Goal: Transaction & Acquisition: Purchase product/service

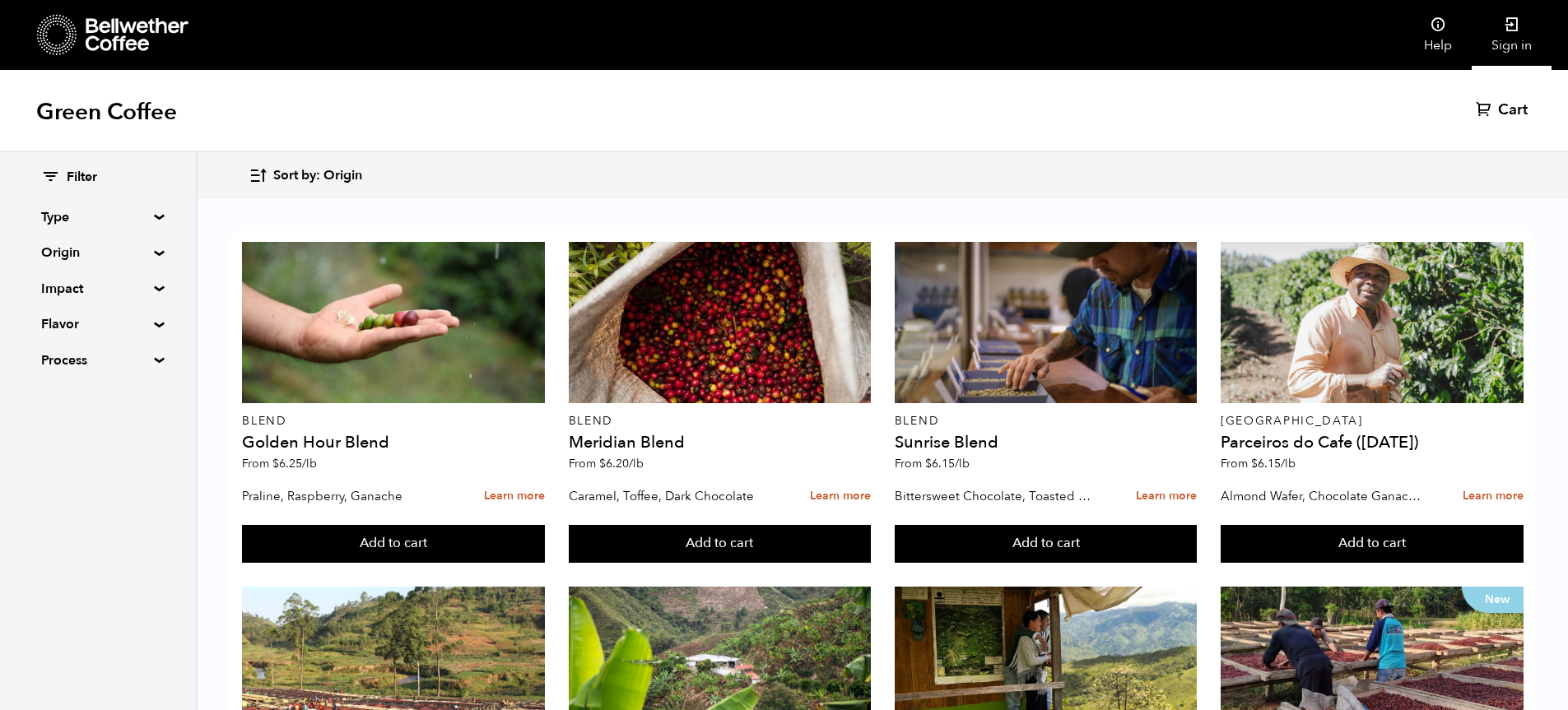
click at [1512, 45] on link "Sign in" at bounding box center [1511, 35] width 80 height 70
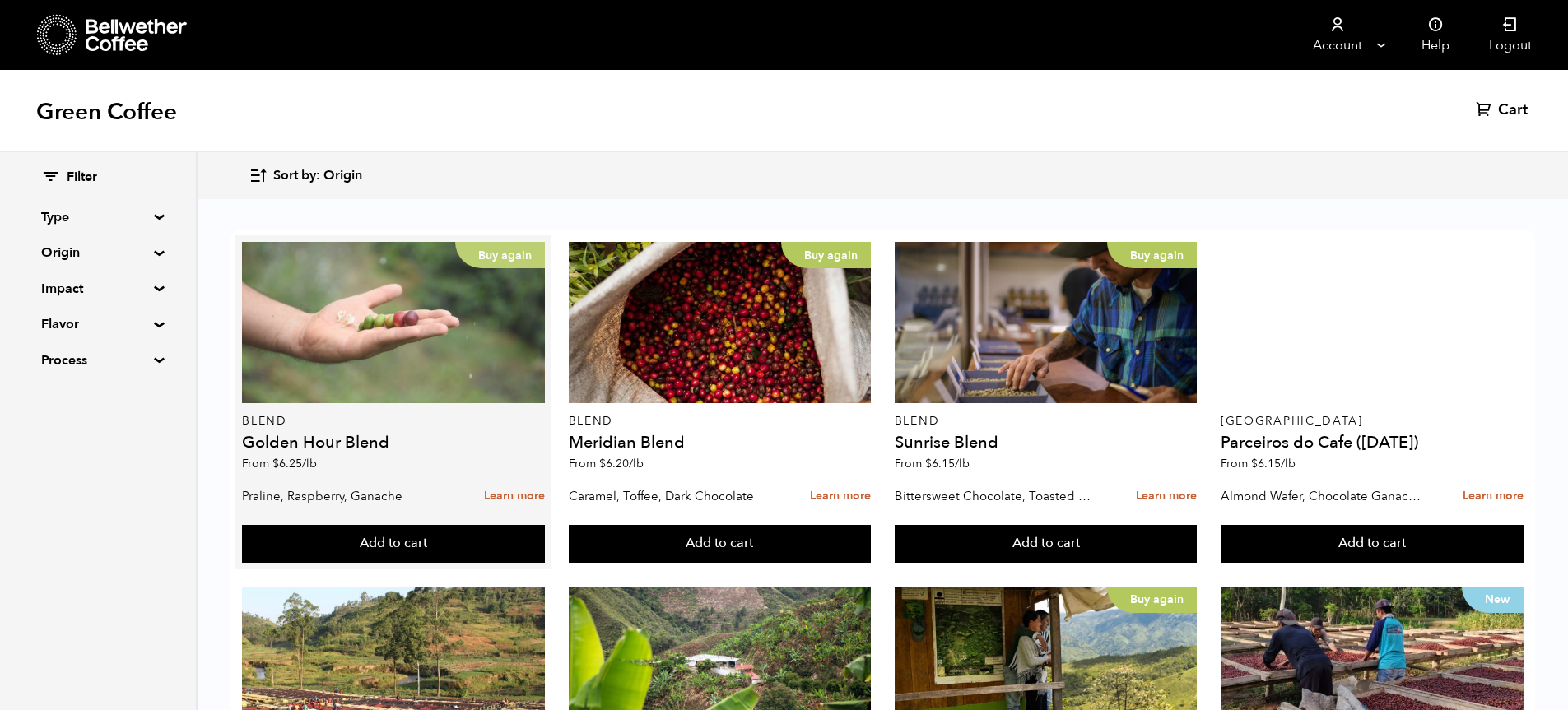
click at [404, 371] on div "Buy again" at bounding box center [393, 322] width 303 height 161
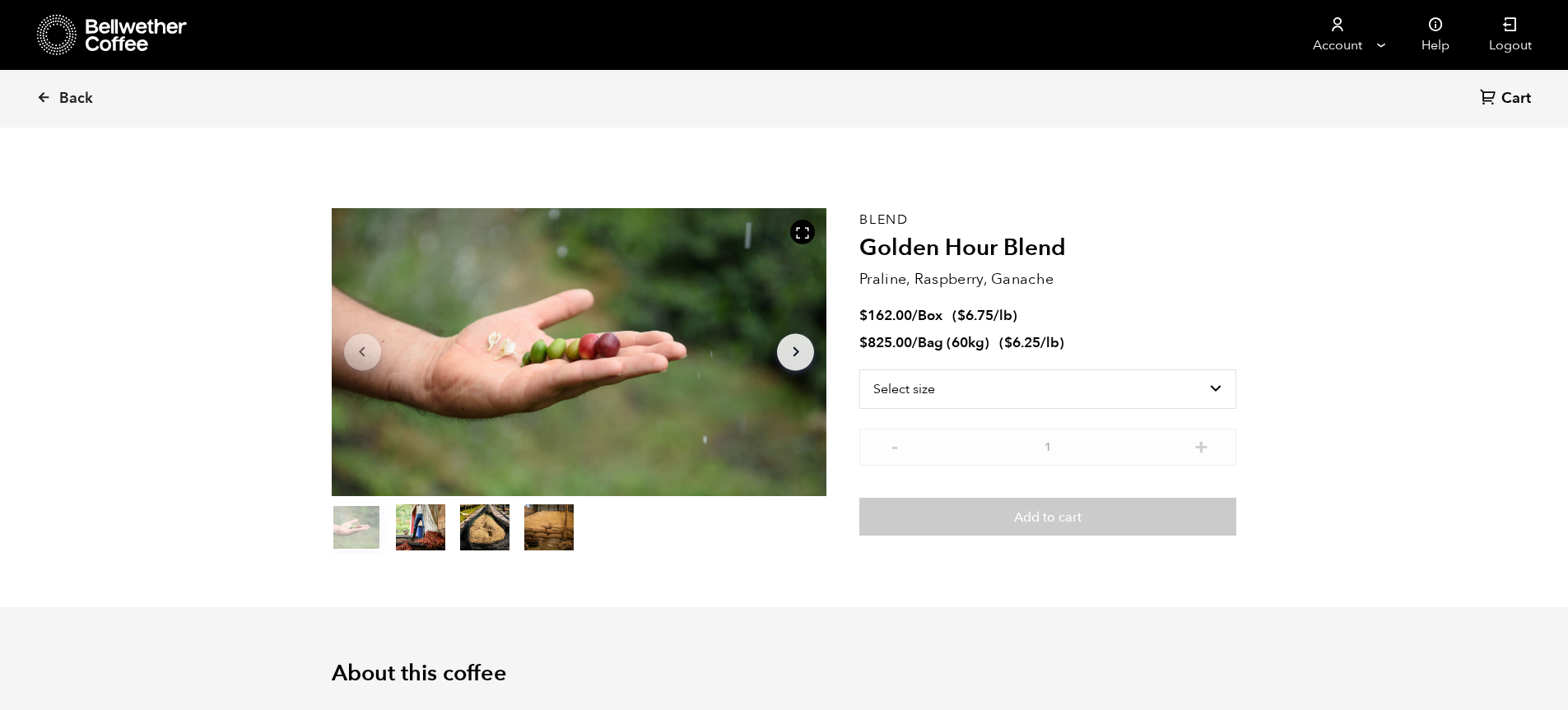
scroll to position [715, 877]
click at [1212, 386] on select "Select size Bag (60kg) (132 lbs) Box (24 lbs)" at bounding box center [1047, 389] width 377 height 39
select select "bag-3"
click at [859, 370] on select "Select size Bag (60kg) (132 lbs) Box (24 lbs)" at bounding box center [1047, 389] width 377 height 39
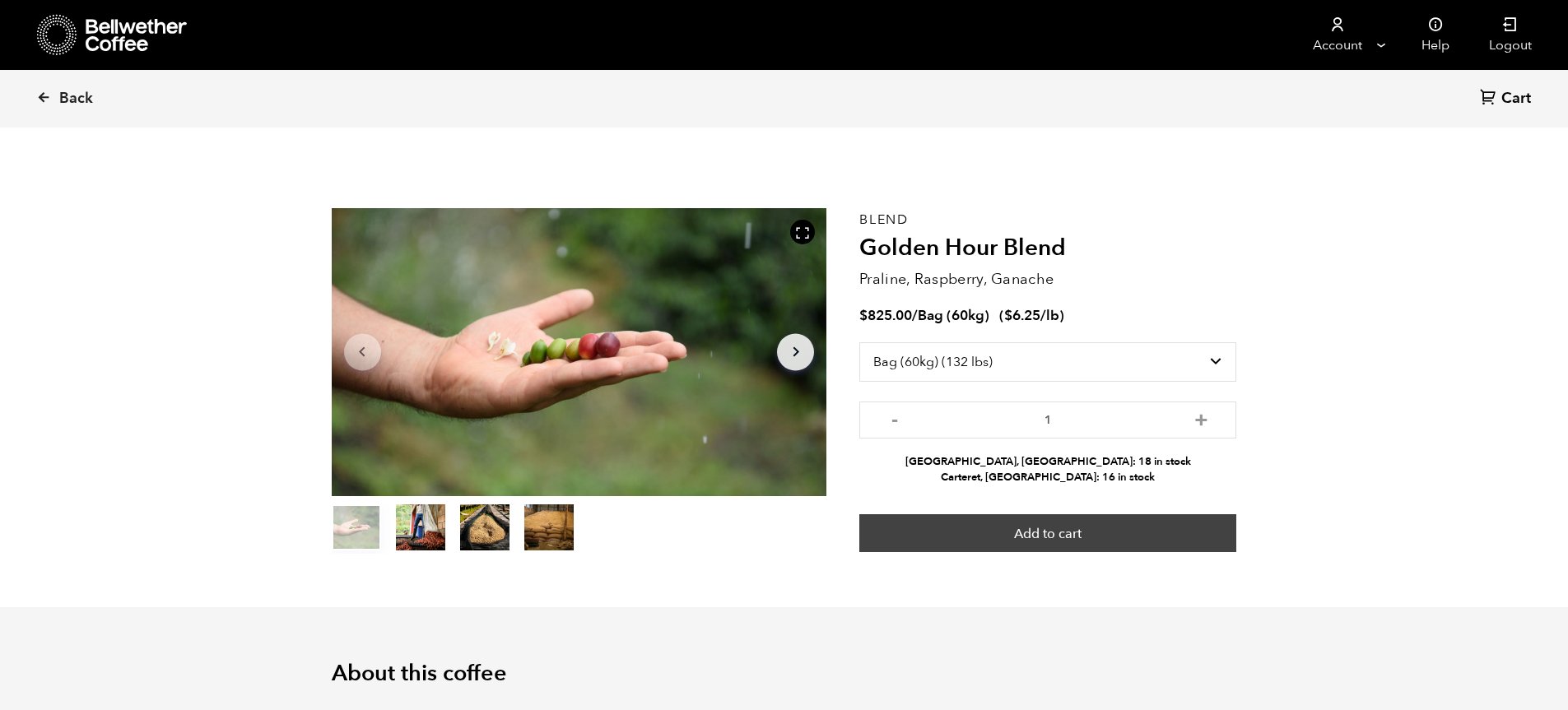
click at [1069, 529] on button "Add to cart" at bounding box center [1047, 533] width 377 height 38
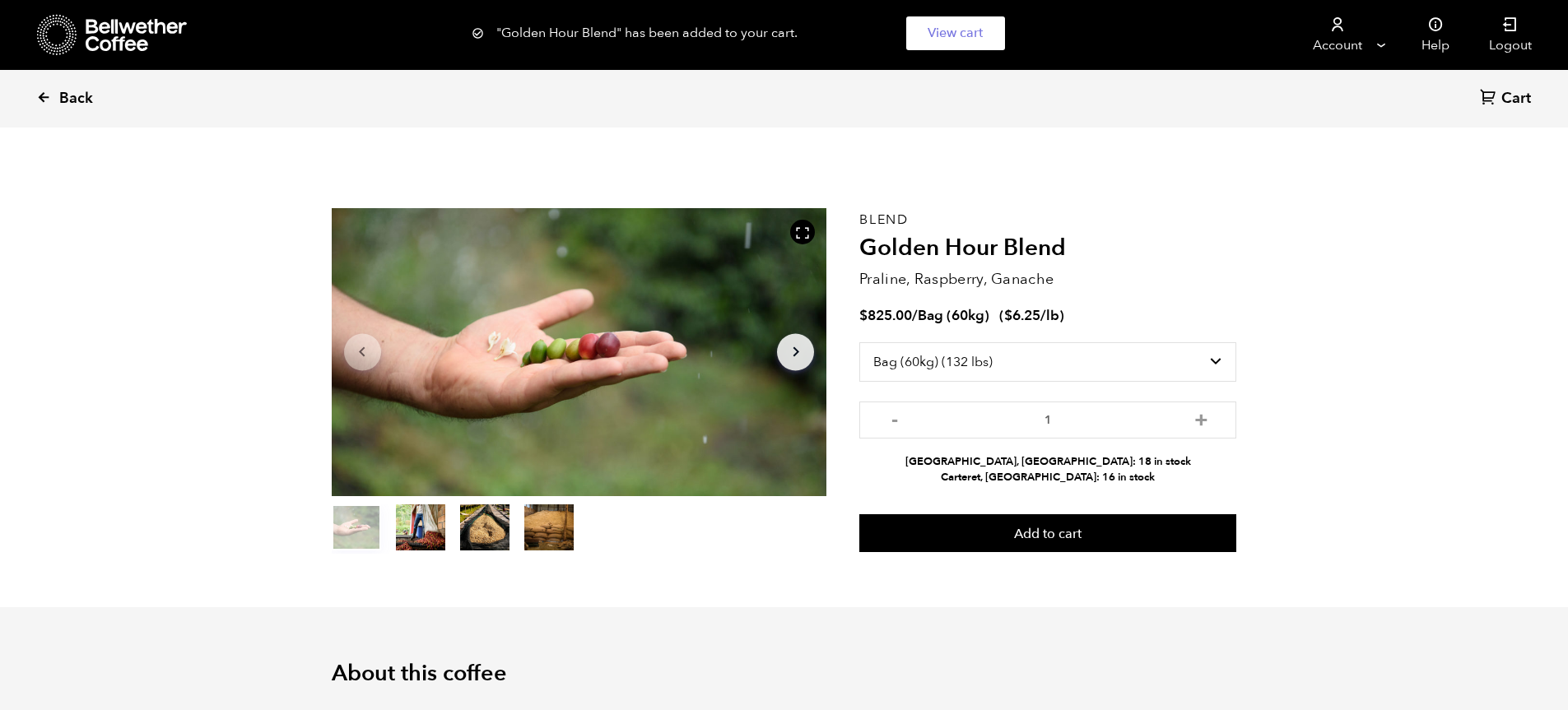
click at [48, 99] on icon at bounding box center [43, 97] width 15 height 15
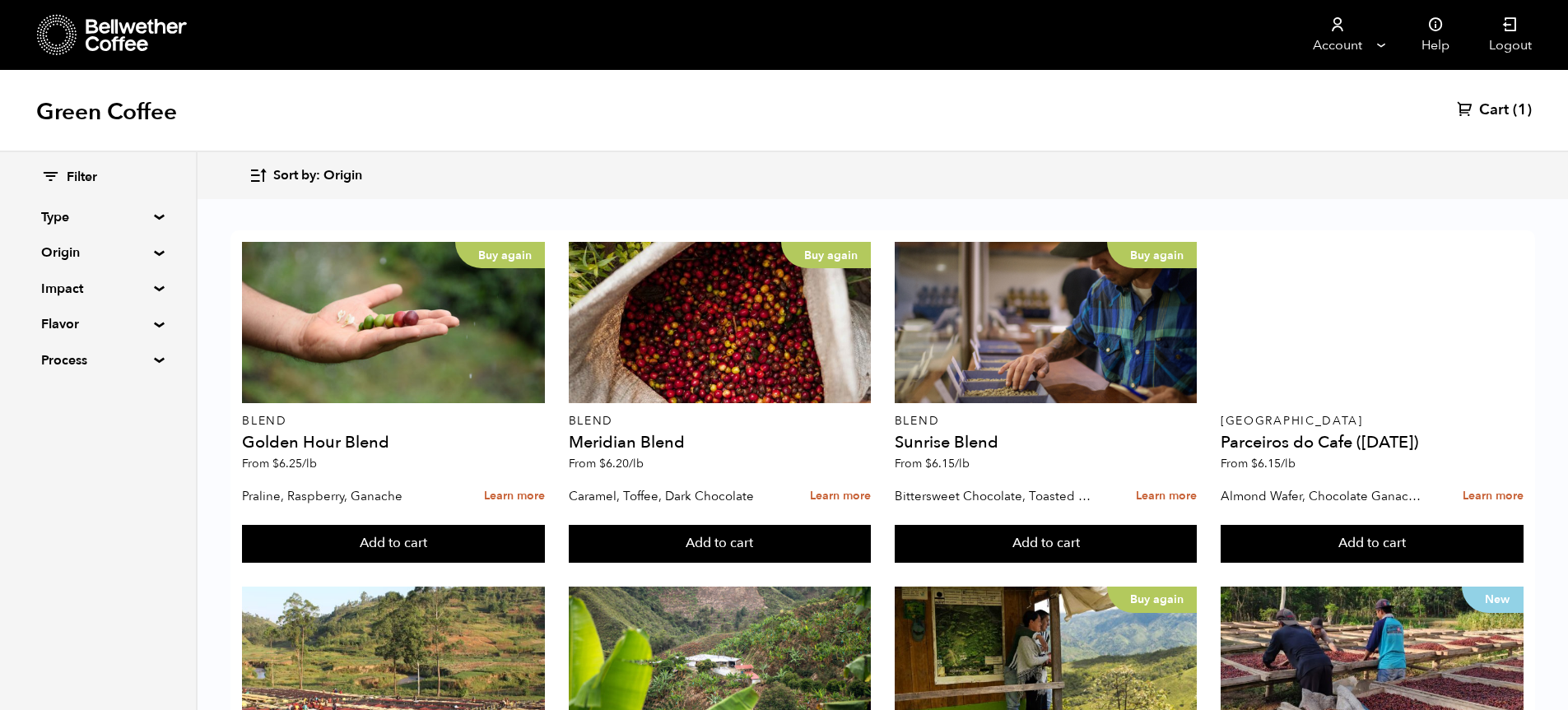
scroll to position [905, 0]
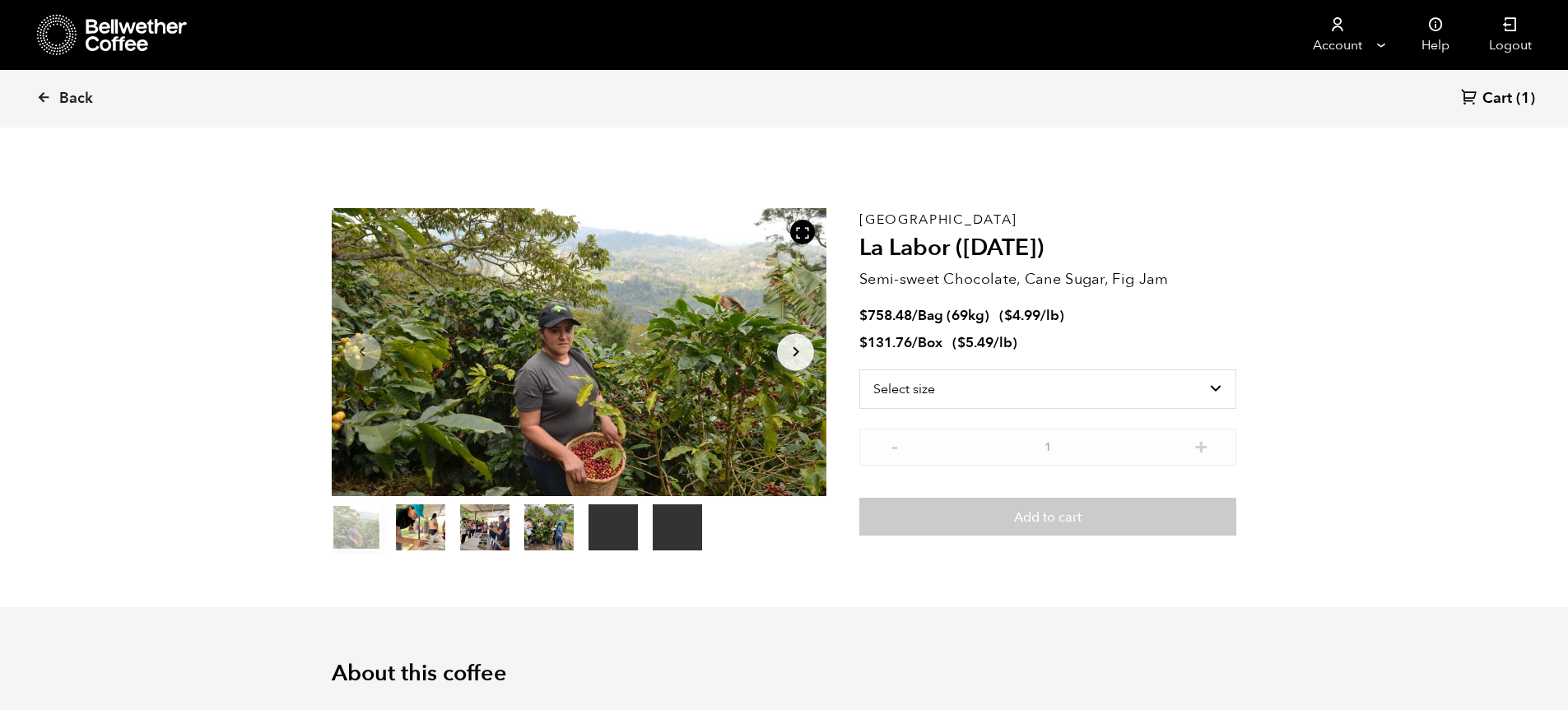
scroll to position [715, 877]
click at [1221, 384] on select "Select size Bag (69kg) (152 lbs) Box (24 lbs)" at bounding box center [1047, 389] width 377 height 39
select select "bag-2"
click at [859, 370] on select "Select size Bag (69kg) (152 lbs) Box (24 lbs)" at bounding box center [1047, 389] width 377 height 39
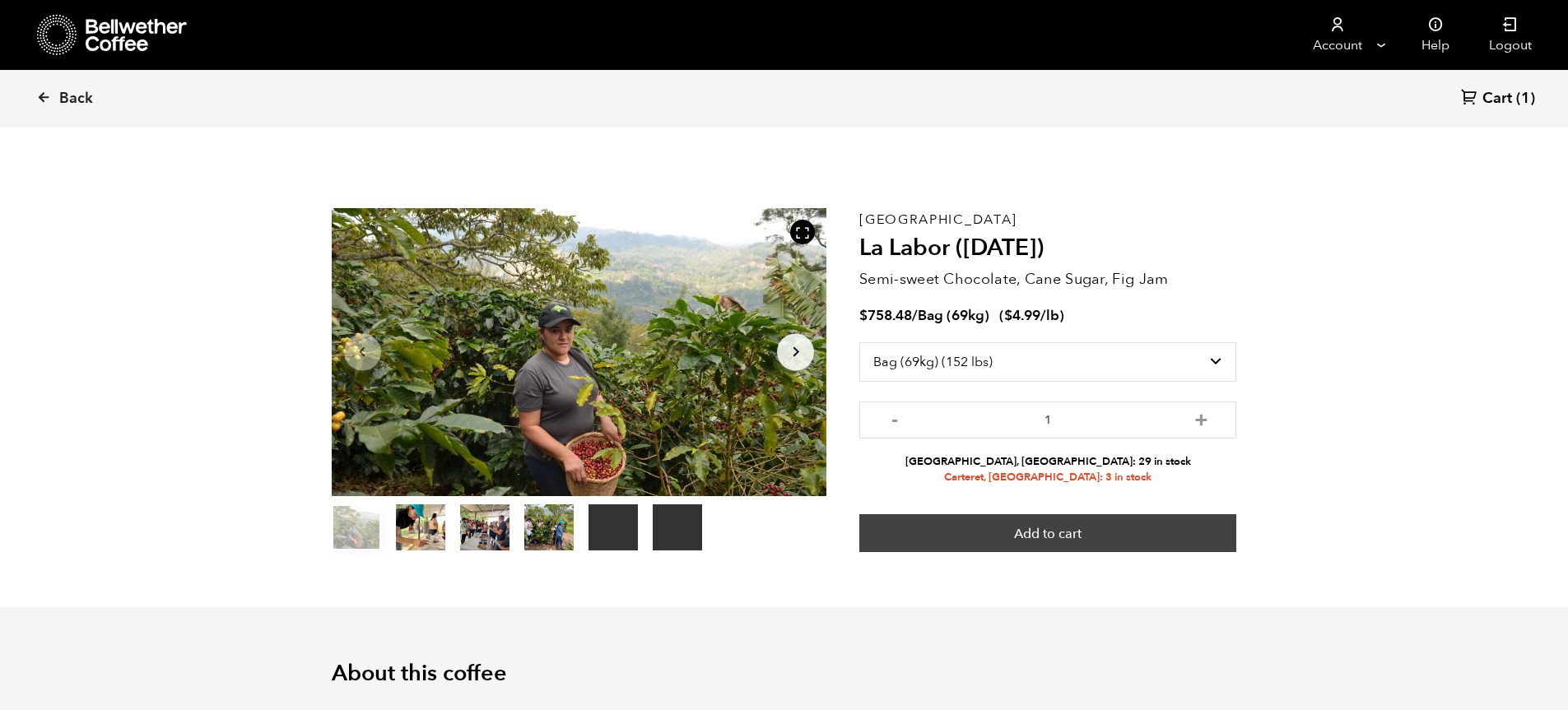
click at [1059, 535] on button "Add to cart" at bounding box center [1047, 533] width 377 height 38
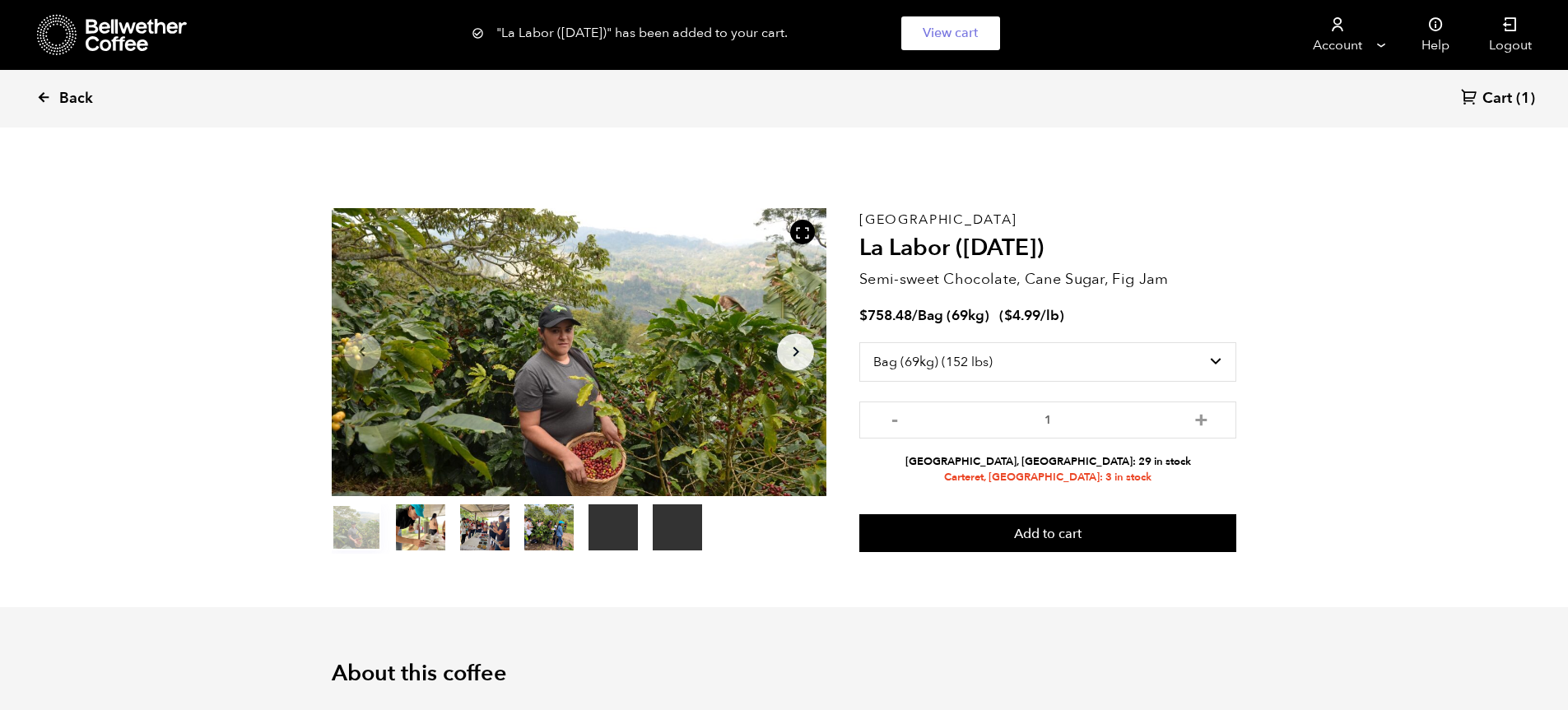
click at [42, 93] on icon at bounding box center [43, 97] width 15 height 15
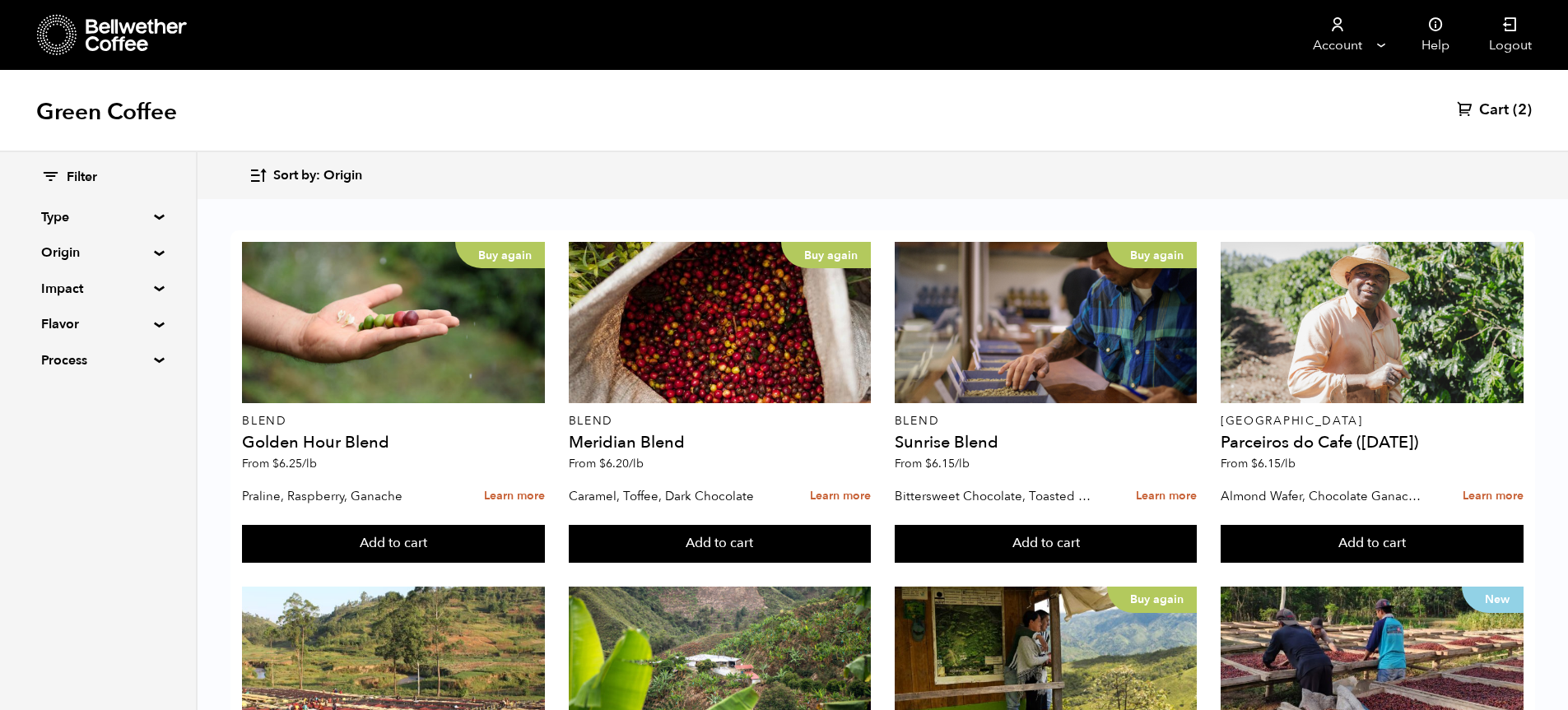
scroll to position [988, 0]
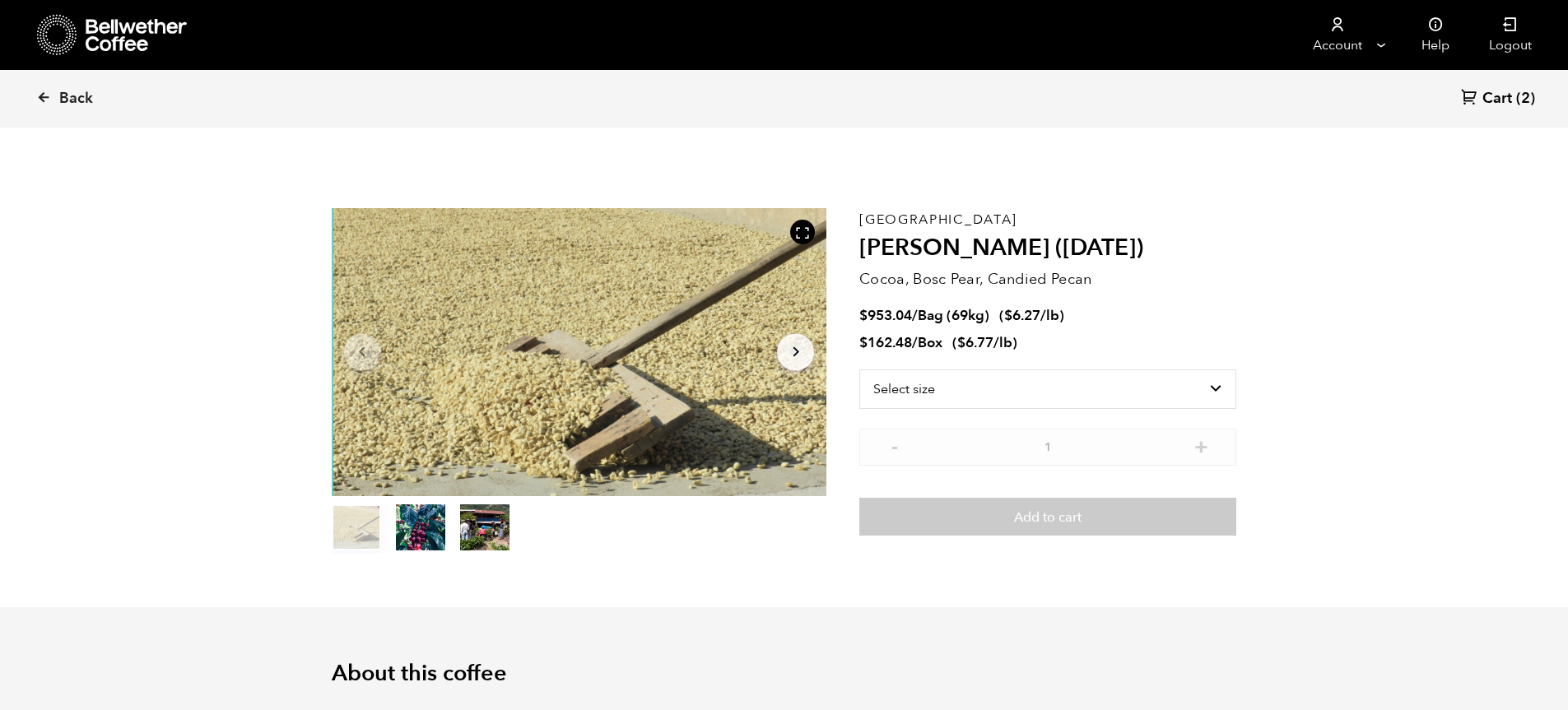
scroll to position [715, 877]
click at [54, 100] on link "Back" at bounding box center [87, 98] width 102 height 56
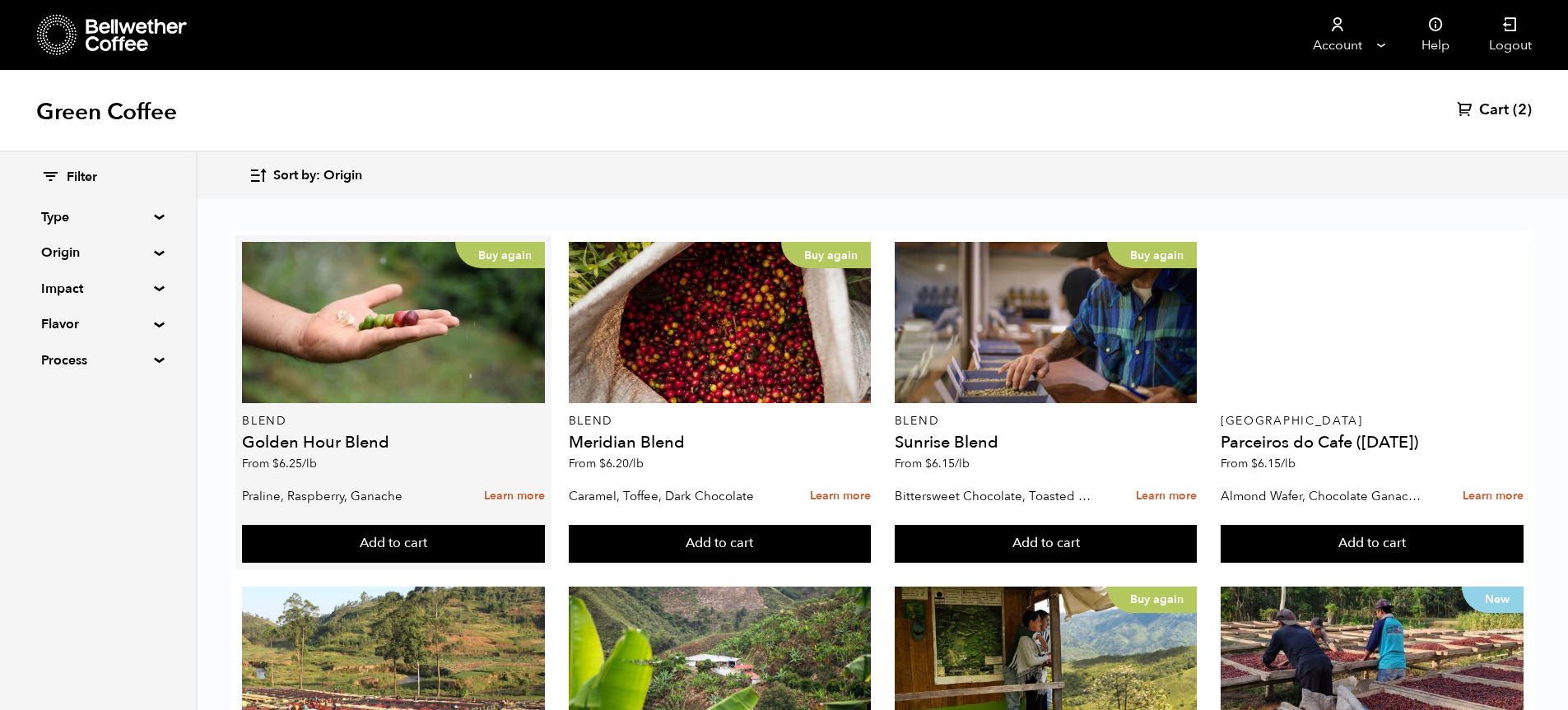
scroll to position [411, 0]
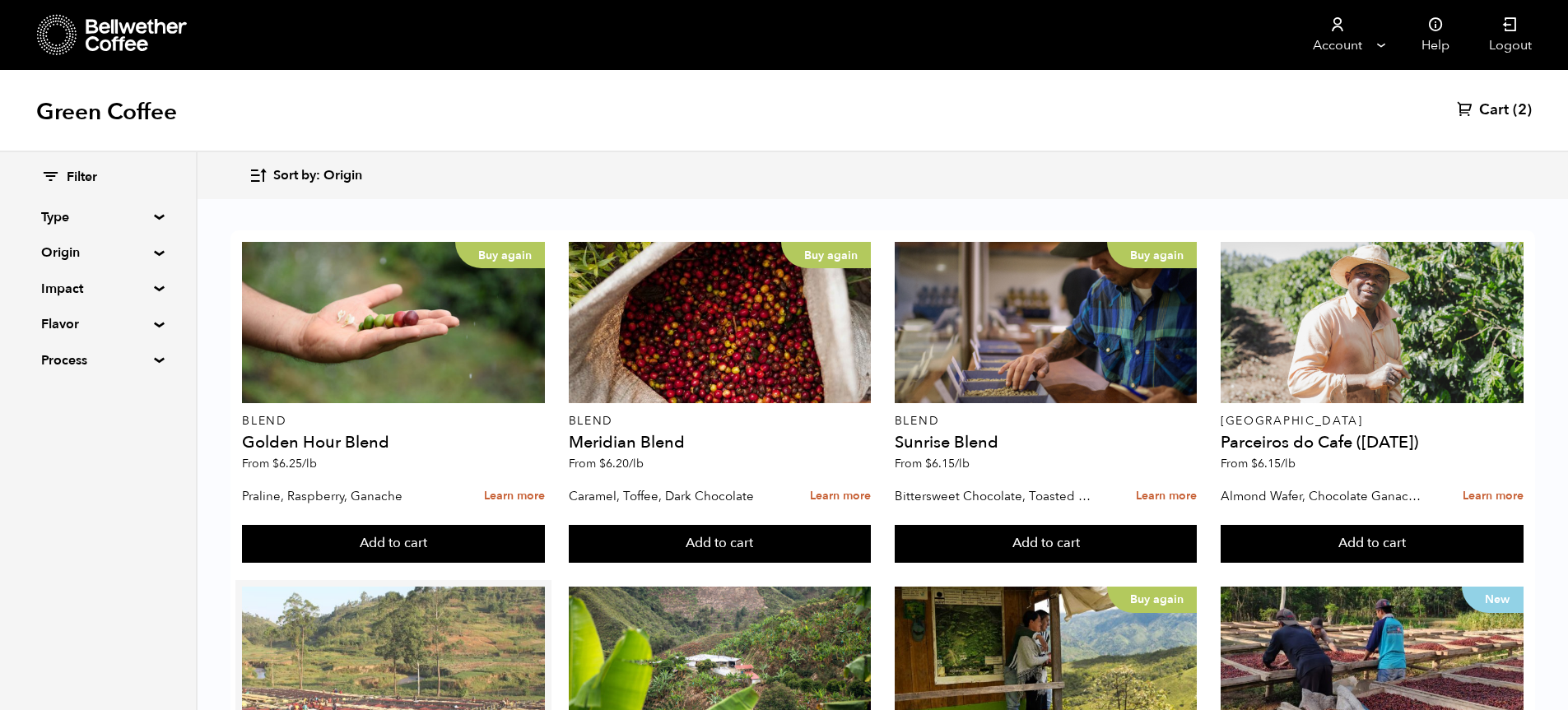
click at [361, 586] on div at bounding box center [393, 667] width 303 height 161
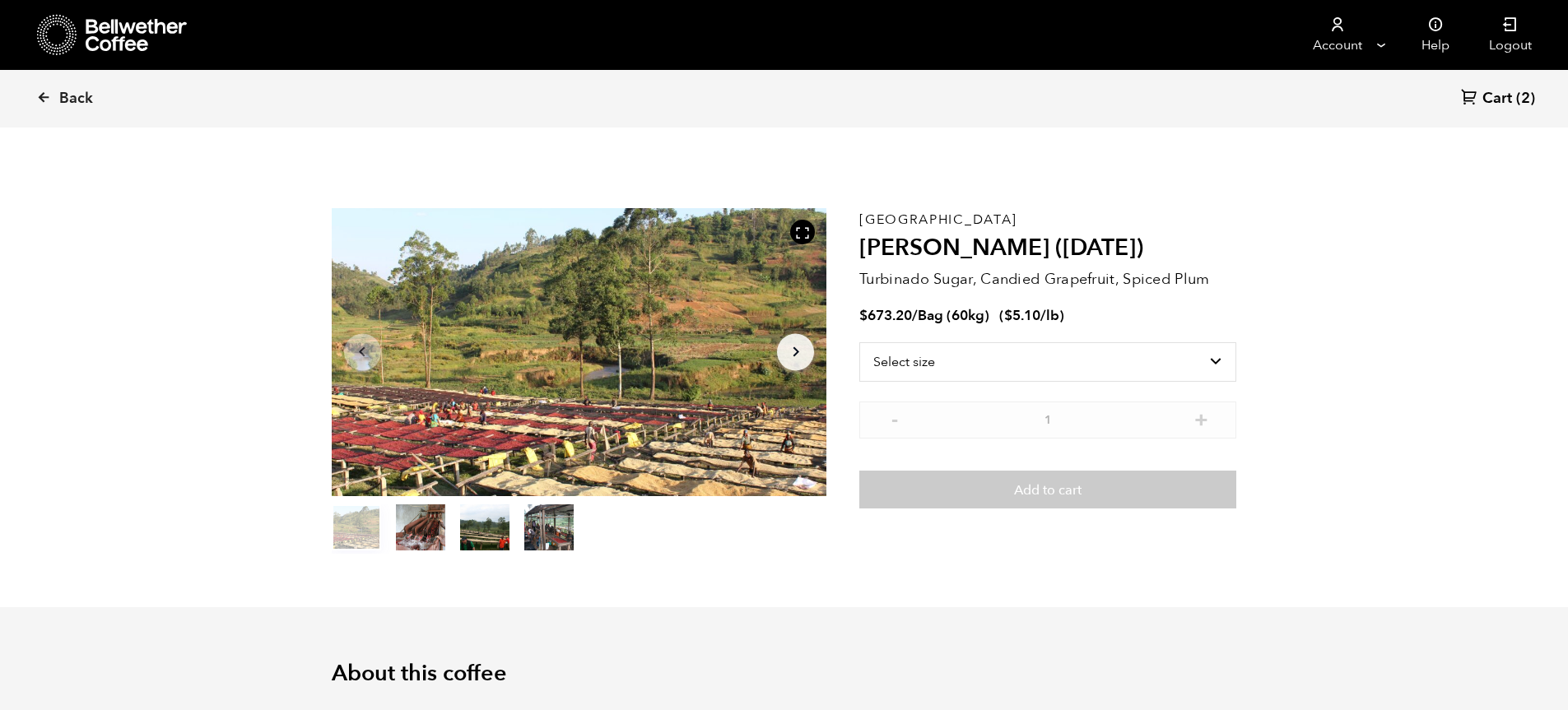
scroll to position [715, 877]
click at [1219, 361] on select "Select size Bag (60kg) (132 lbs)" at bounding box center [1047, 362] width 377 height 39
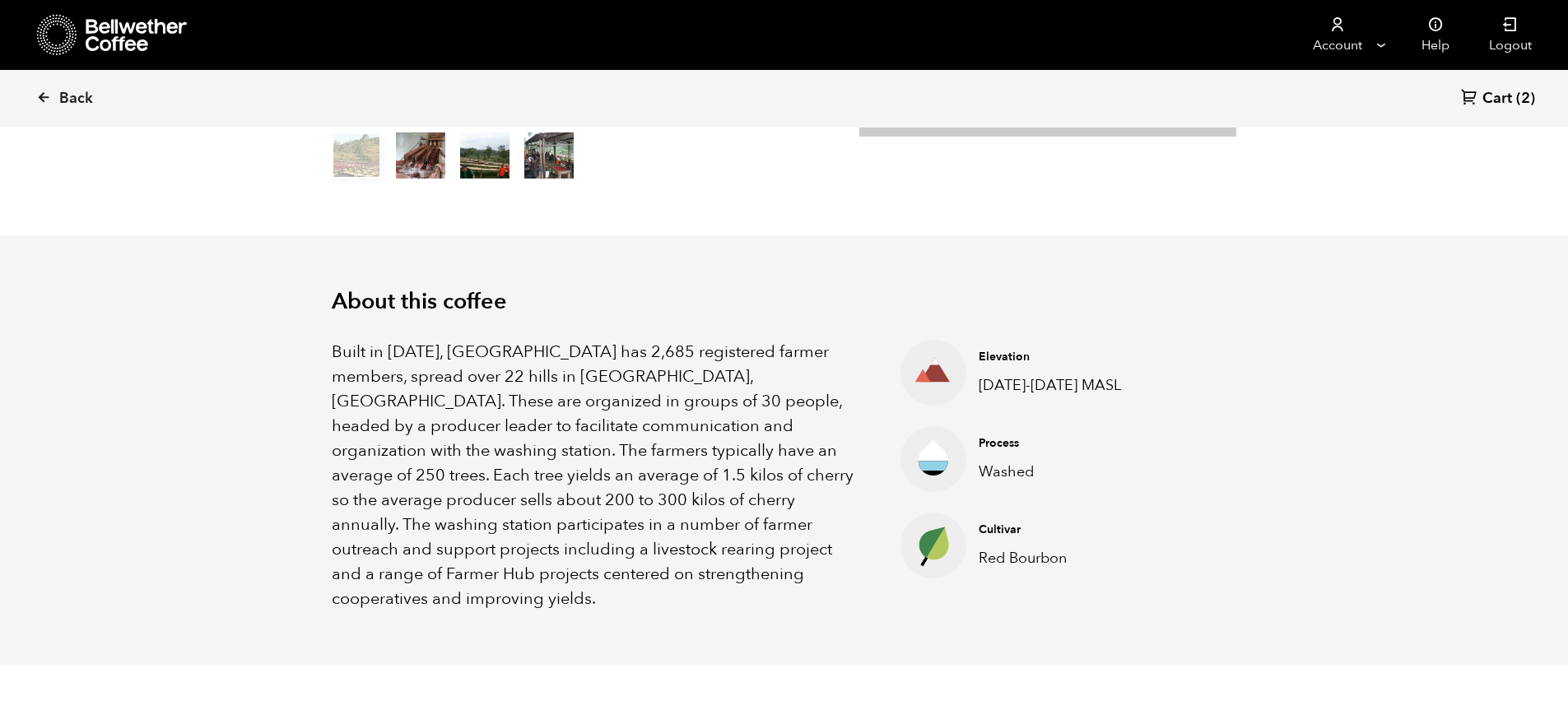
scroll to position [411, 0]
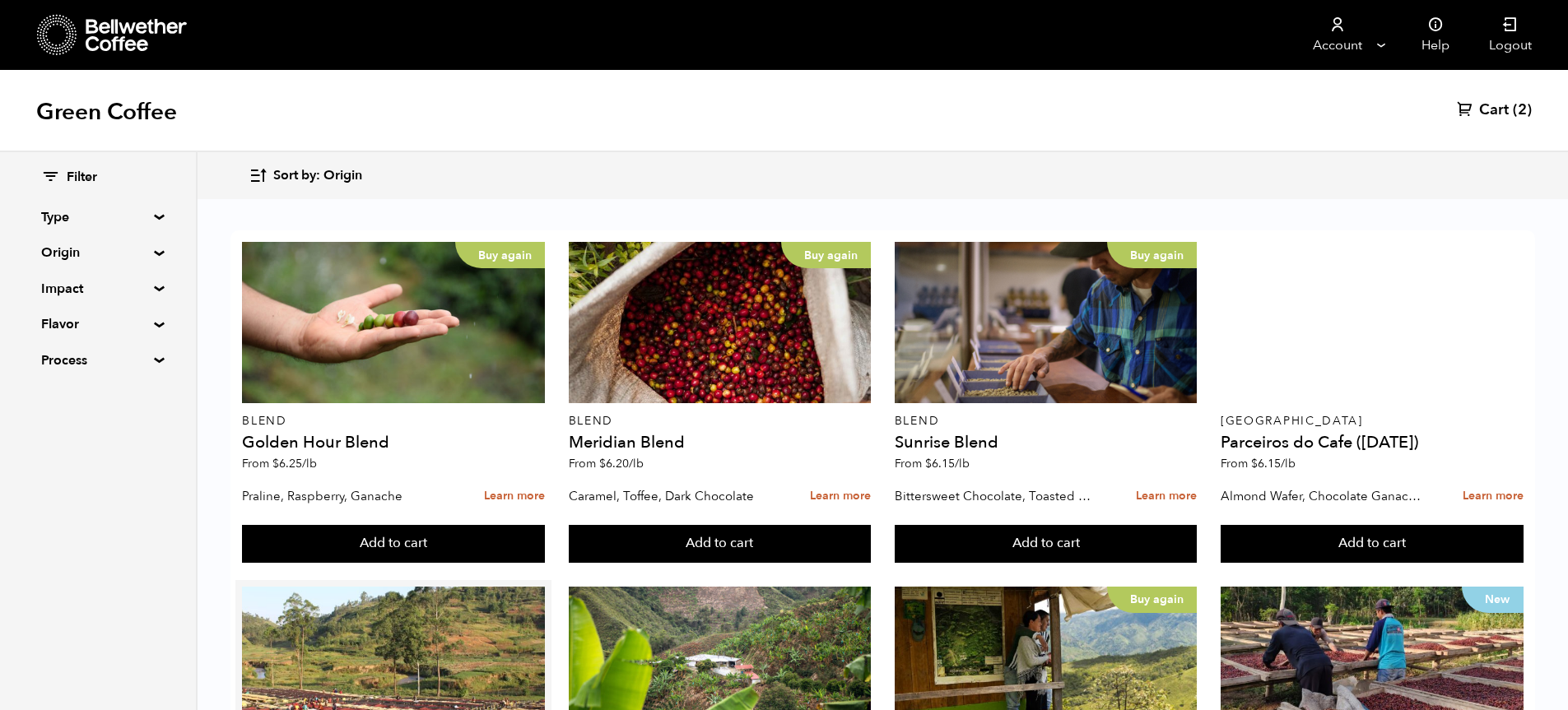
scroll to position [329, 0]
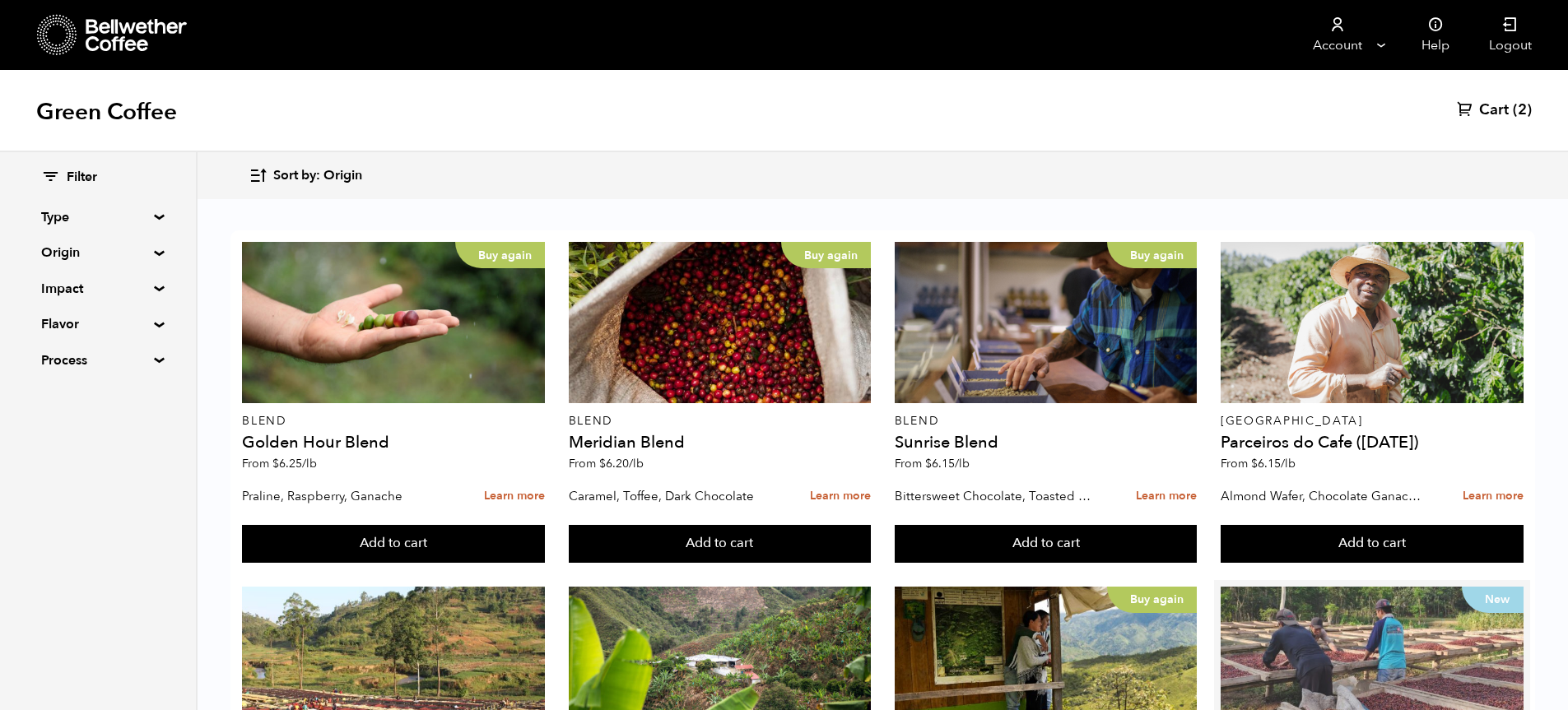
click at [1384, 586] on div "New" at bounding box center [1372, 667] width 303 height 161
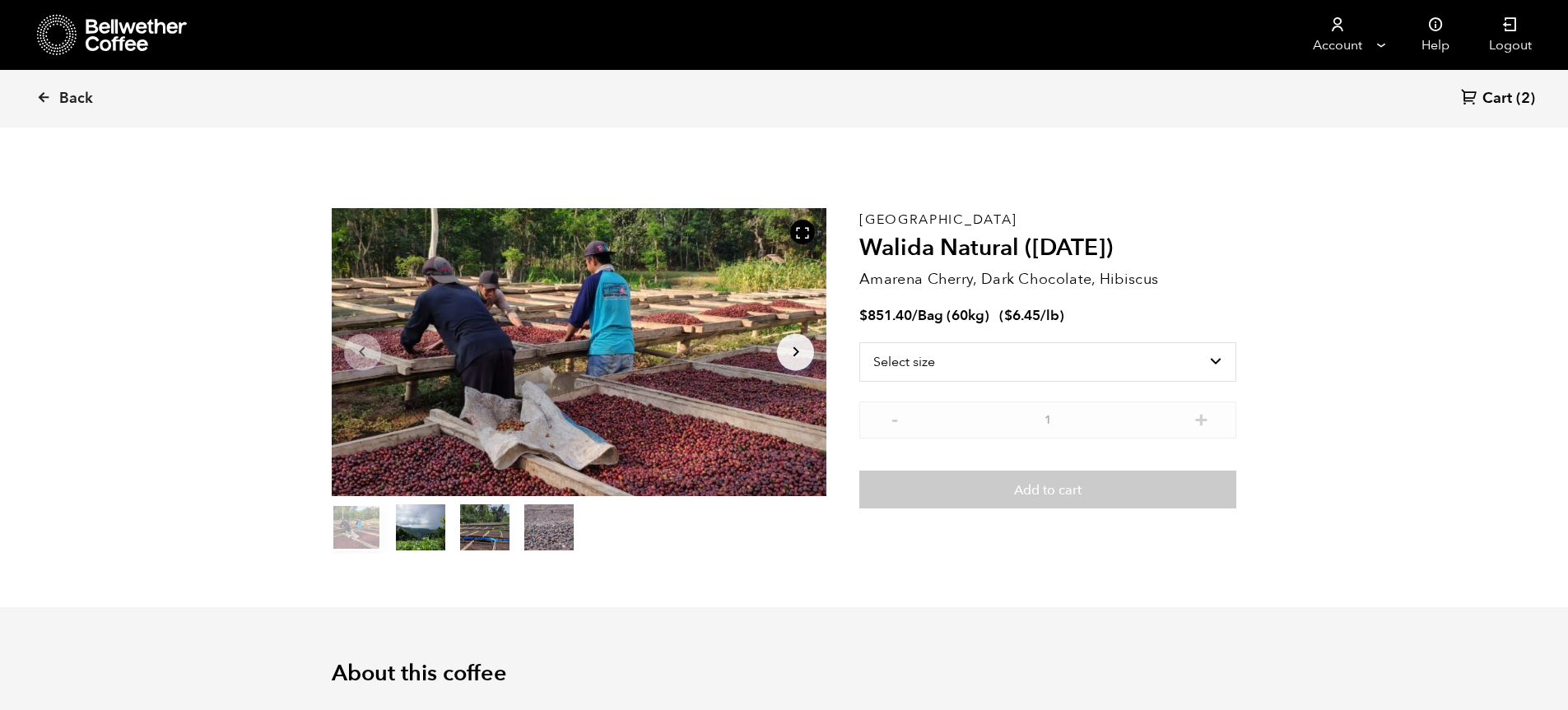
scroll to position [715, 877]
click at [1220, 355] on select "Select size Bag (60kg) (132 lbs)" at bounding box center [1047, 362] width 377 height 39
click at [49, 96] on icon at bounding box center [43, 97] width 15 height 15
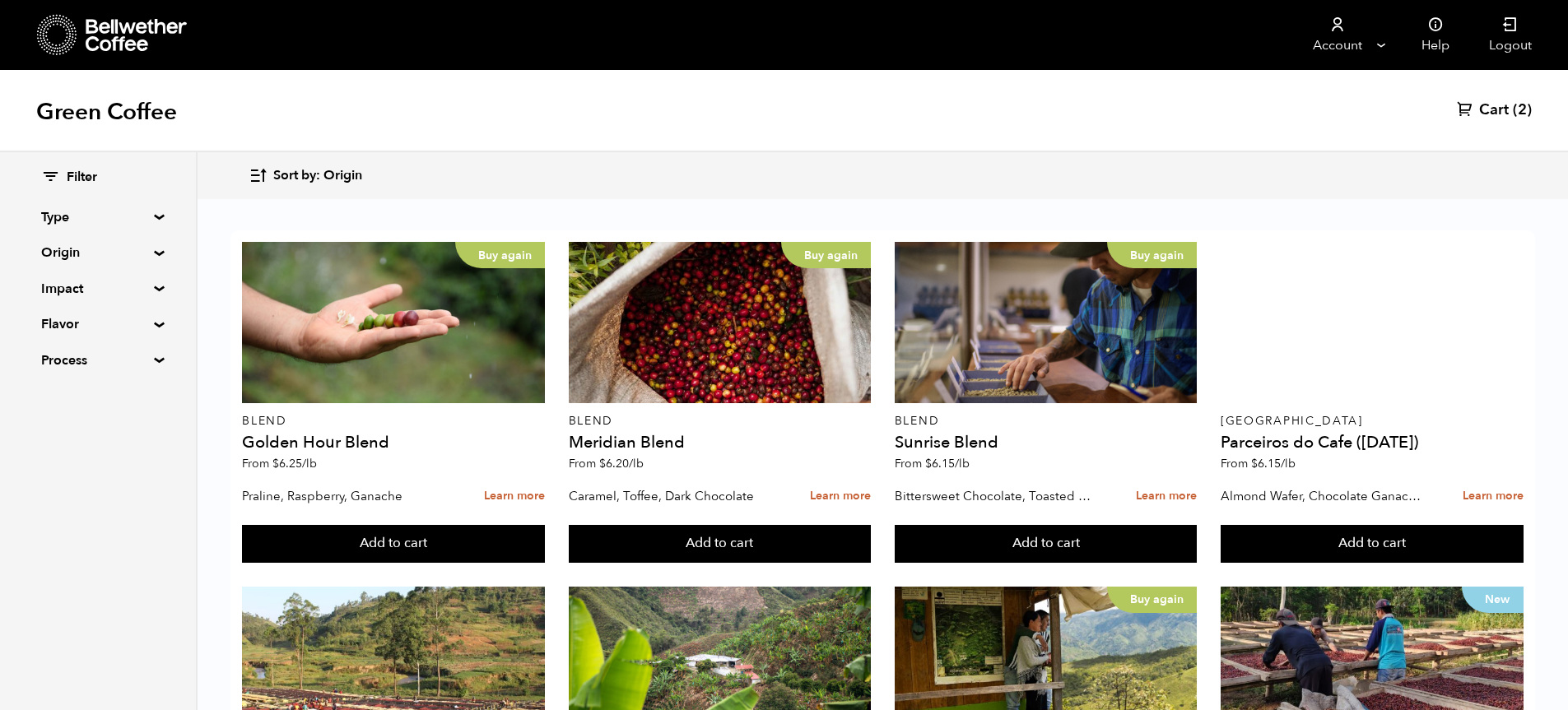
scroll to position [1282, 0]
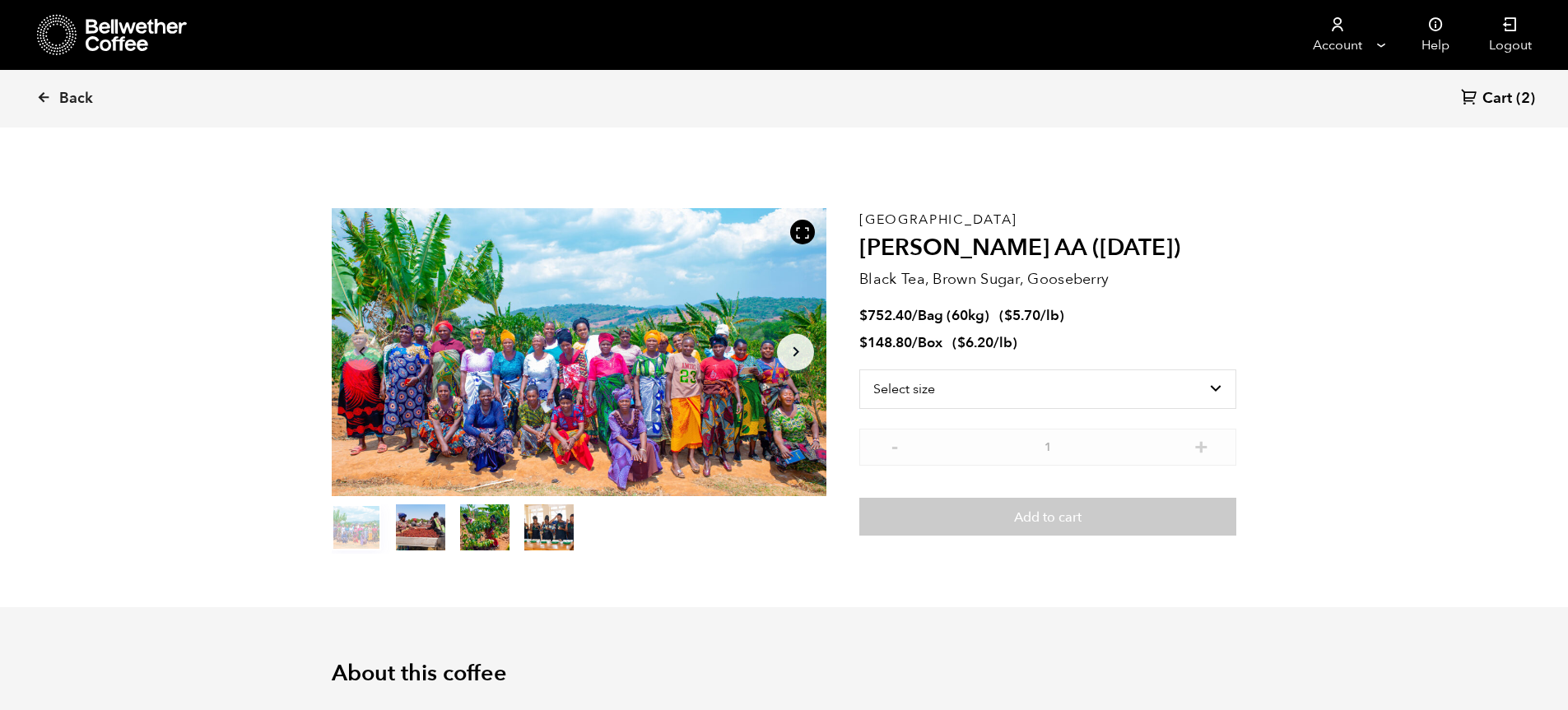
scroll to position [715, 877]
click at [1213, 386] on select "Select size Bag (60kg) (132 lbs) Box (24 lbs)" at bounding box center [1047, 389] width 377 height 39
click at [44, 99] on icon at bounding box center [43, 97] width 15 height 15
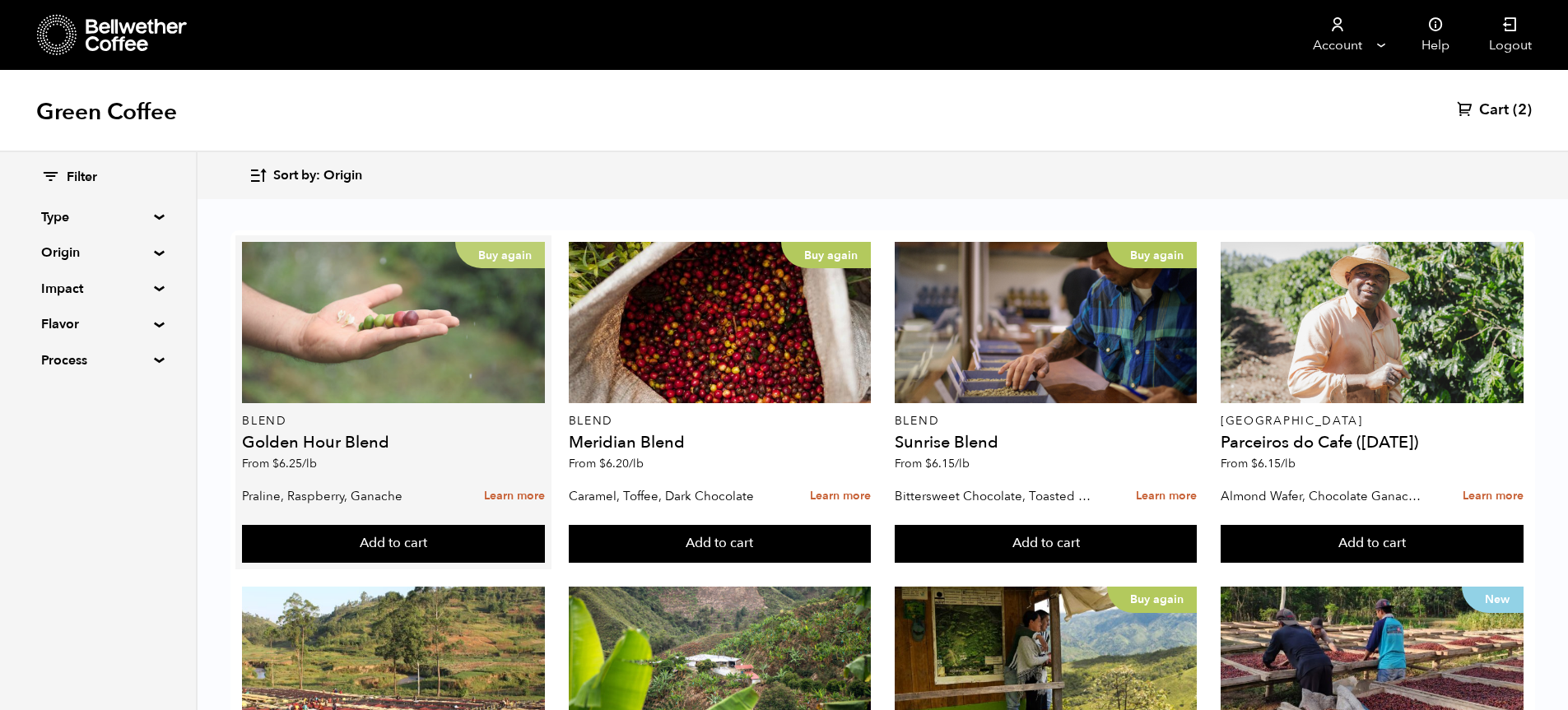
click at [353, 339] on div "Buy again" at bounding box center [393, 322] width 303 height 161
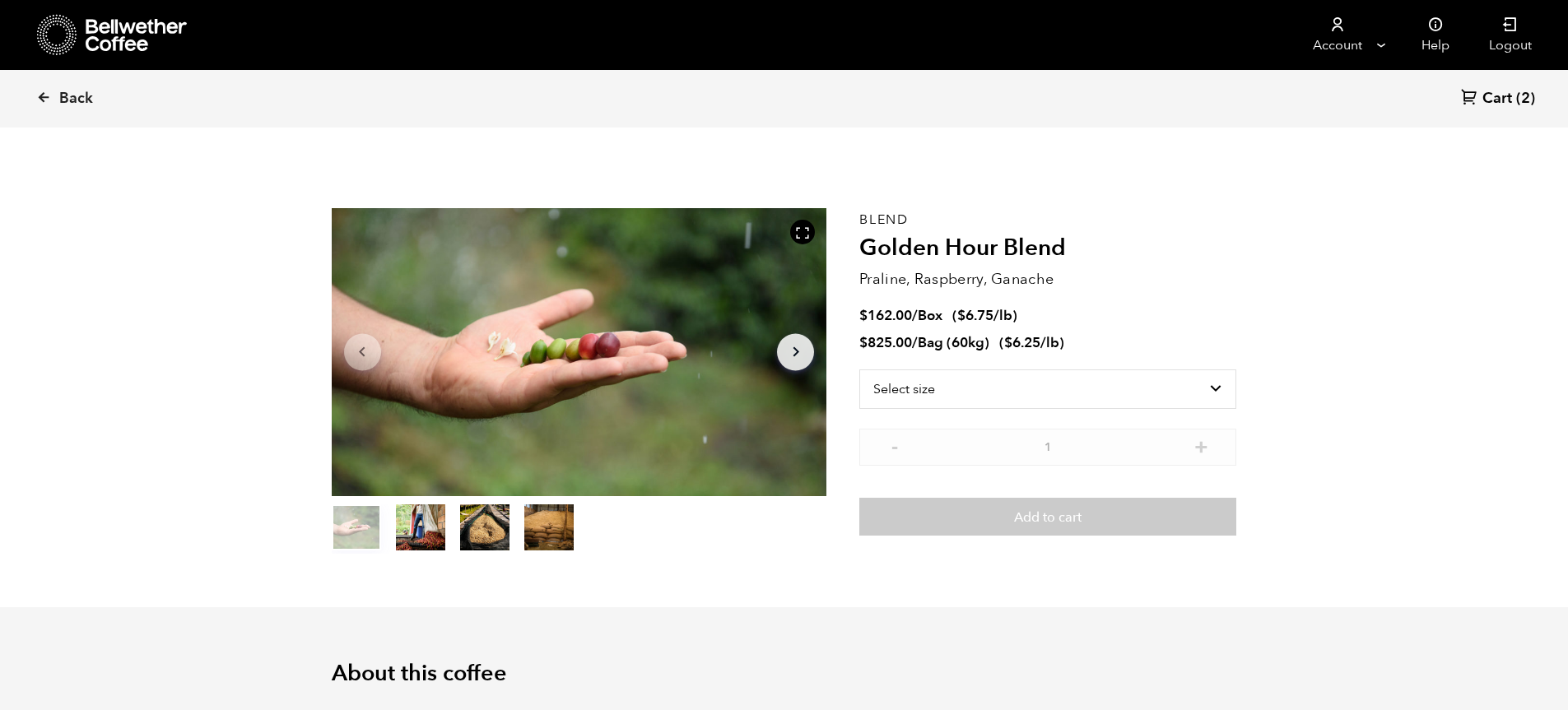
scroll to position [715, 877]
click at [1215, 382] on select "Select size Bag (60kg) (132 lbs) Box (24 lbs)" at bounding box center [1047, 389] width 377 height 39
select select "bag-3"
click at [859, 370] on select "Select size Bag (60kg) (132 lbs) Box (24 lbs)" at bounding box center [1047, 389] width 377 height 39
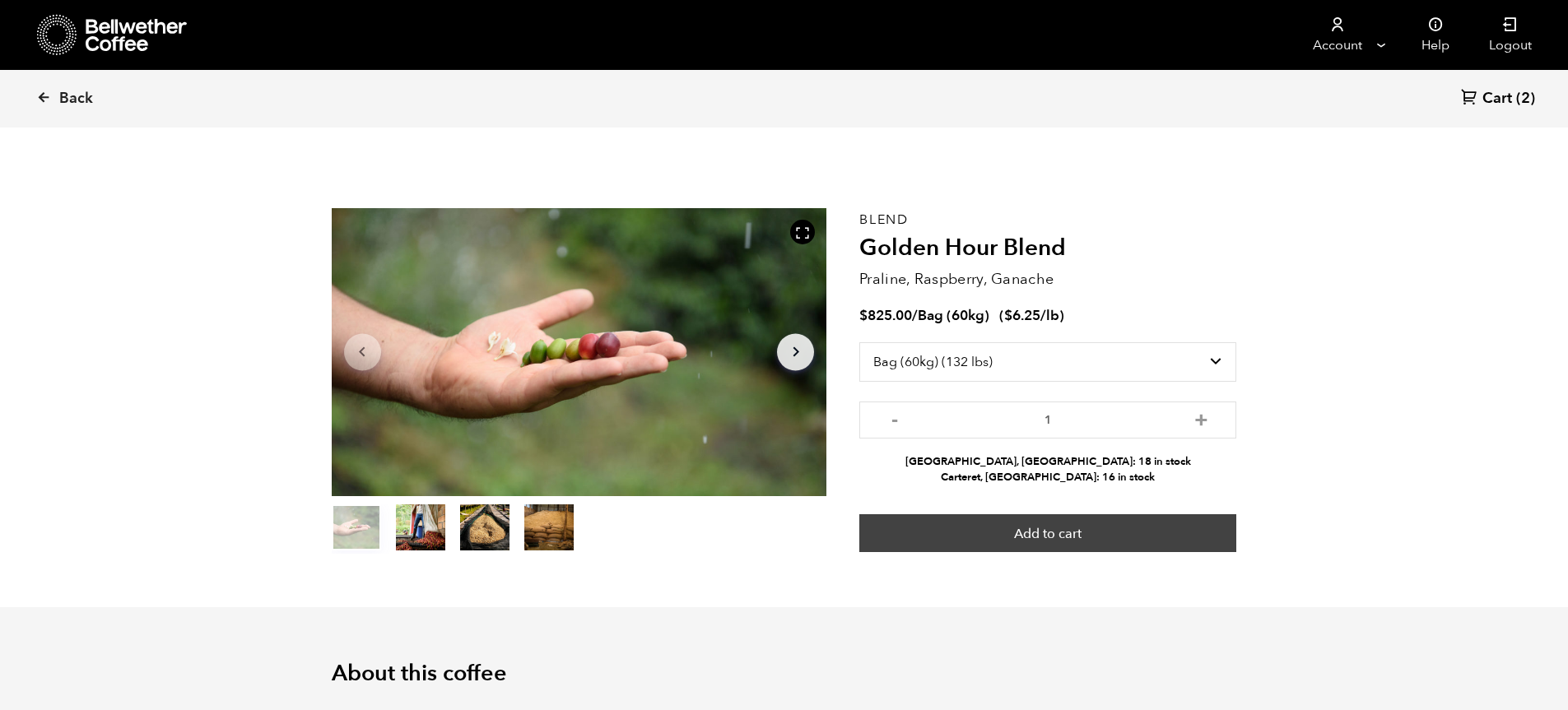
click at [1064, 536] on button "Add to cart" at bounding box center [1047, 533] width 377 height 38
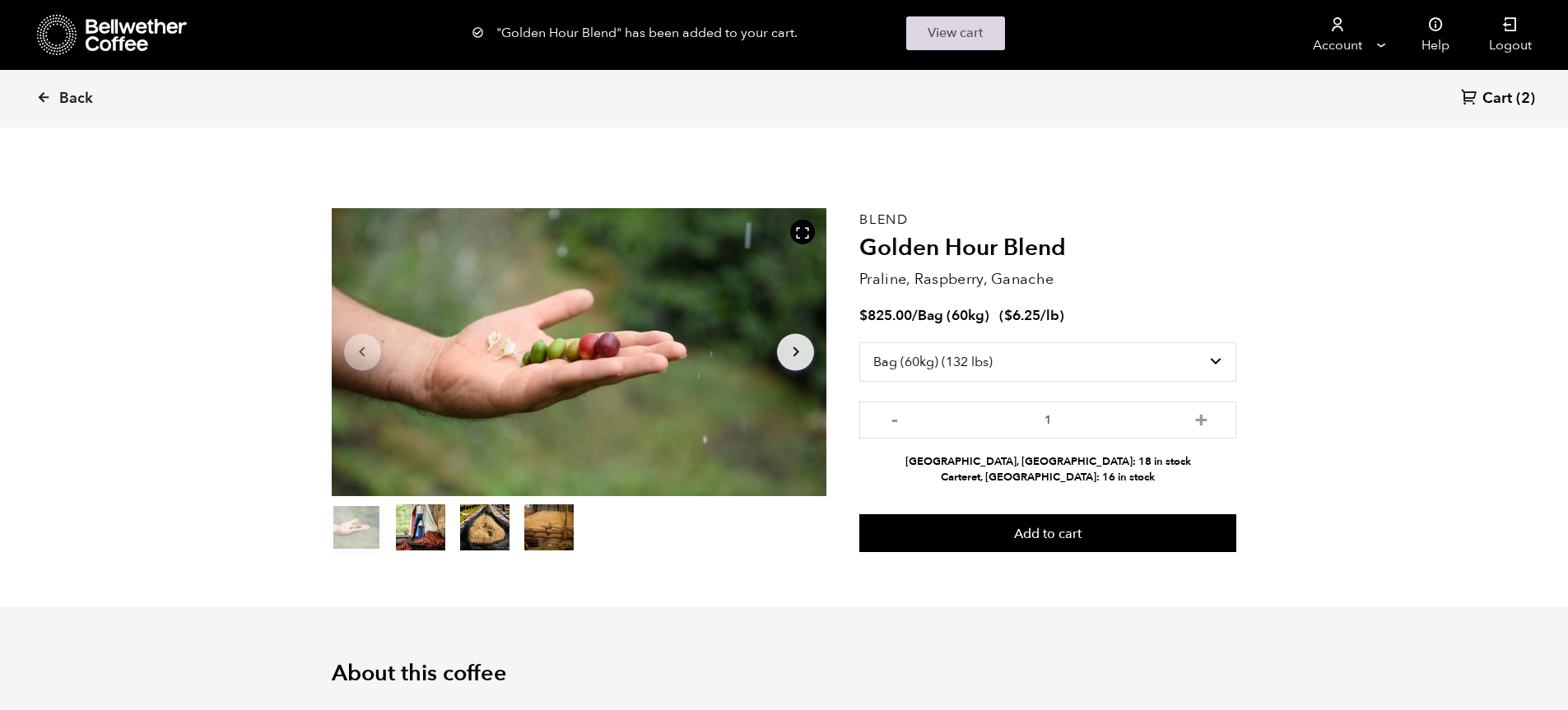
click at [956, 34] on link "View cart" at bounding box center [955, 33] width 99 height 34
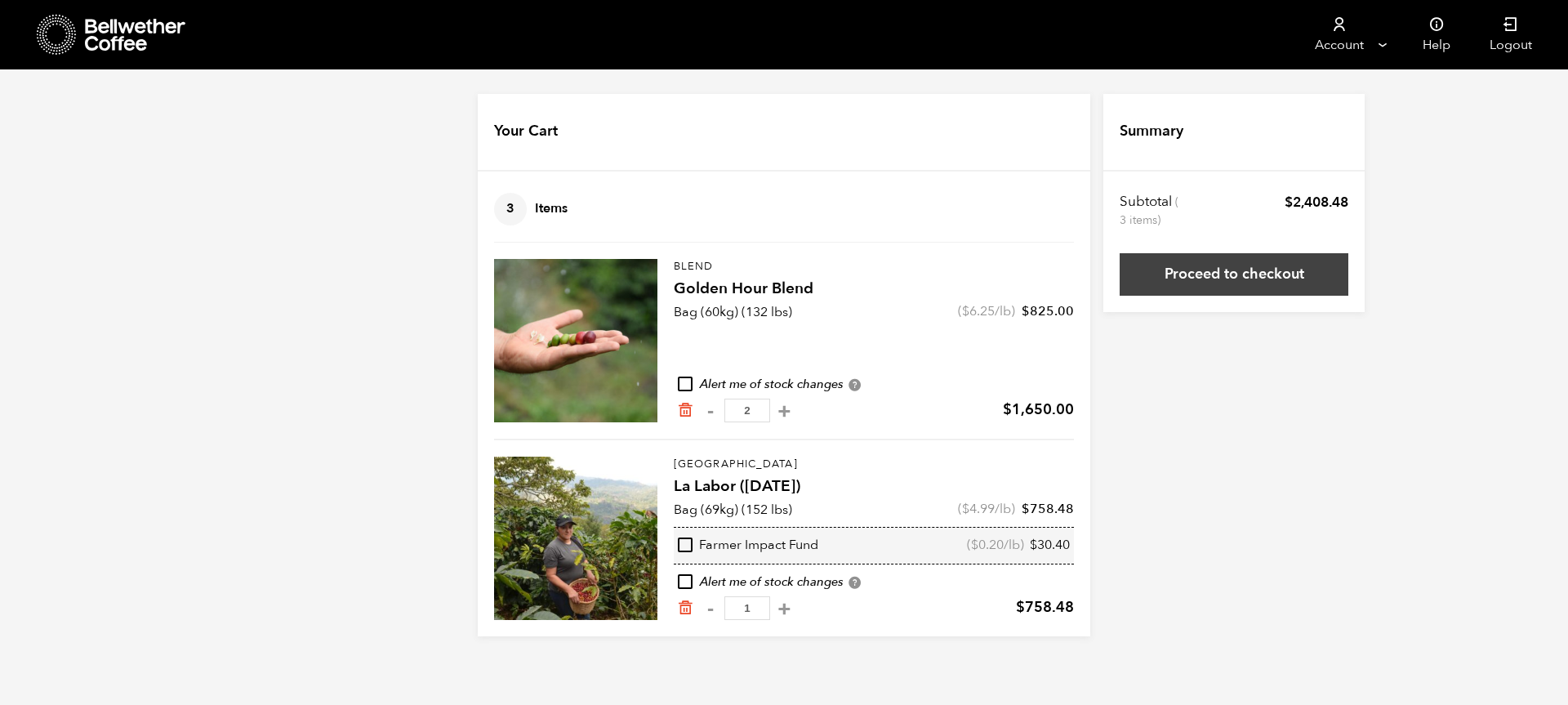
click at [1243, 276] on link "Proceed to checkout" at bounding box center [1234, 275] width 228 height 43
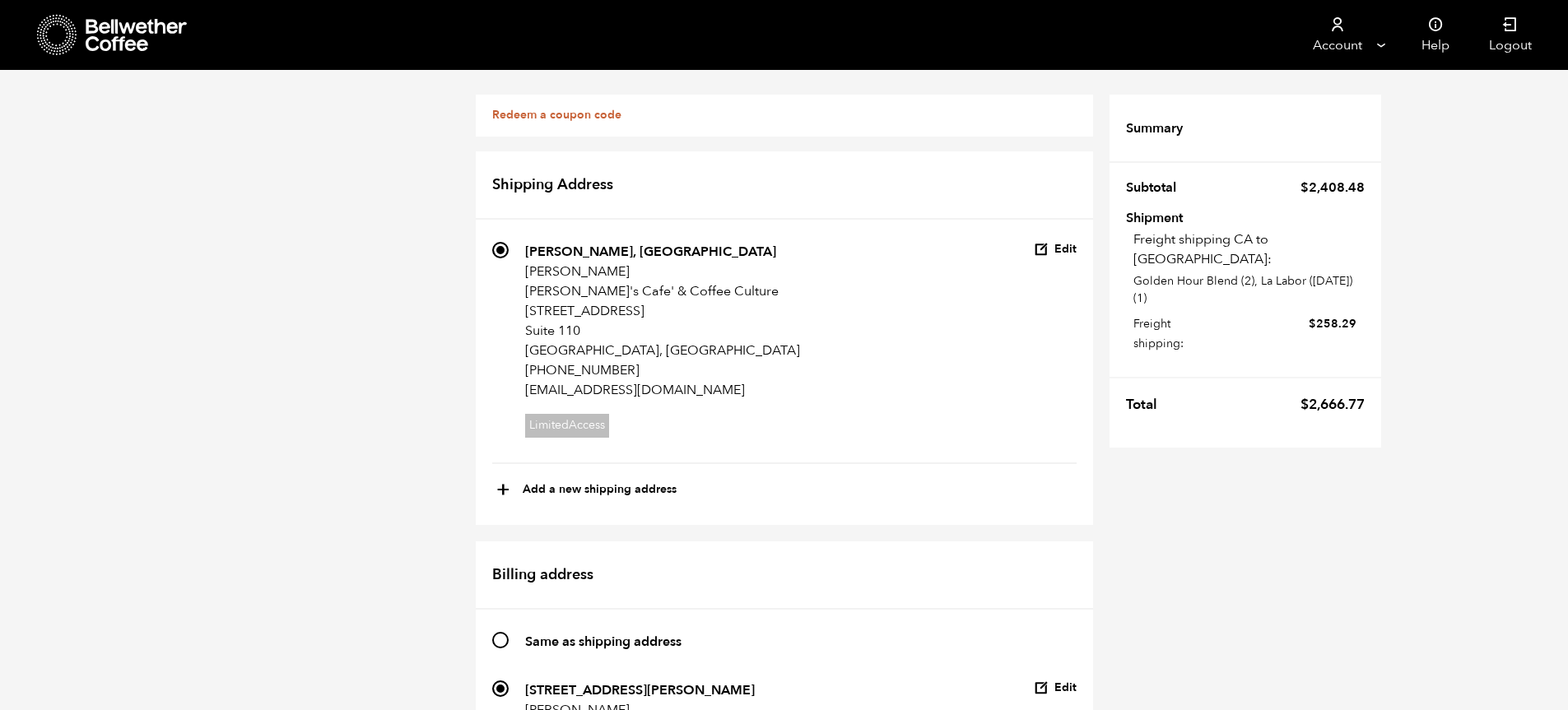
scroll to position [1030, 0]
